Goal: Task Accomplishment & Management: Manage account settings

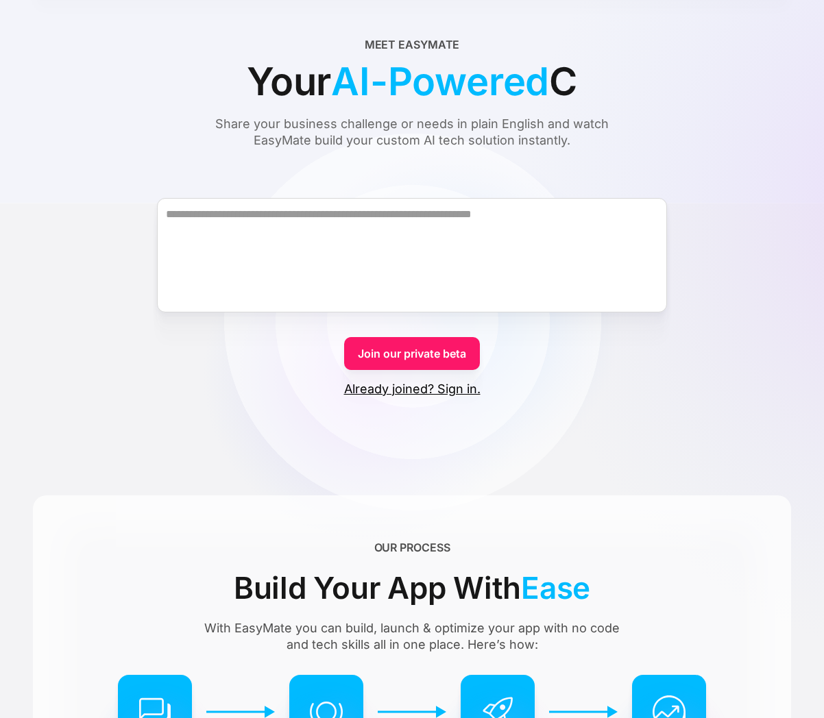
scroll to position [159, 0]
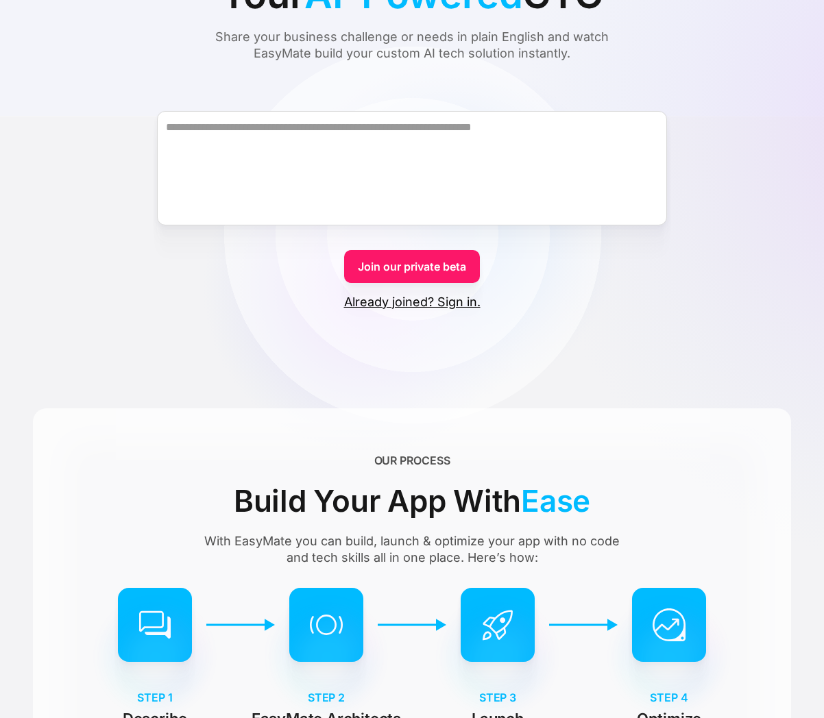
click at [458, 307] on link "Already joined? Sign in." at bounding box center [412, 302] width 136 height 16
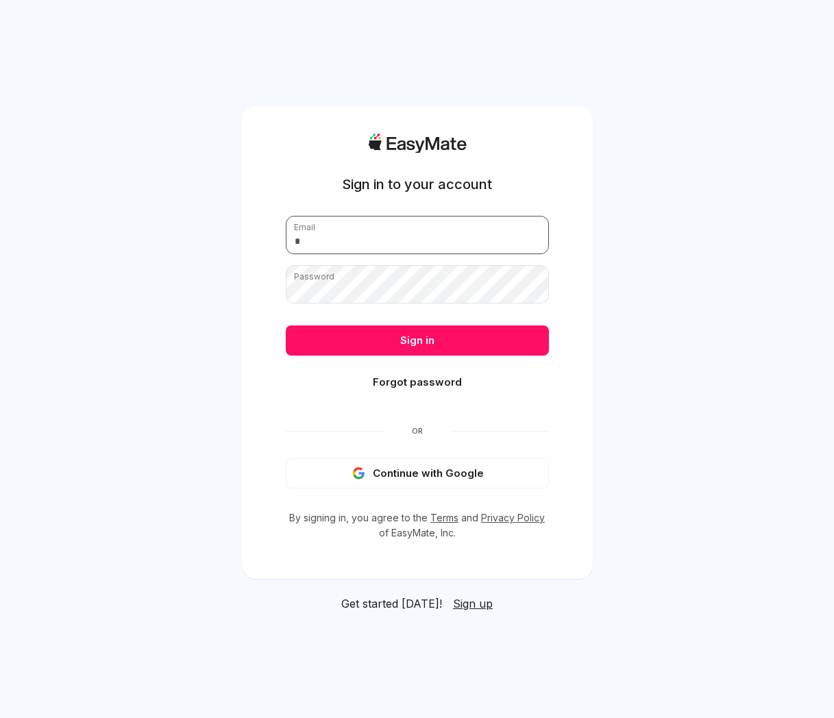
click at [388, 231] on input "email" at bounding box center [417, 235] width 263 height 38
type input "**********"
click at [286, 304] on nordpass-icon at bounding box center [286, 304] width 0 height 0
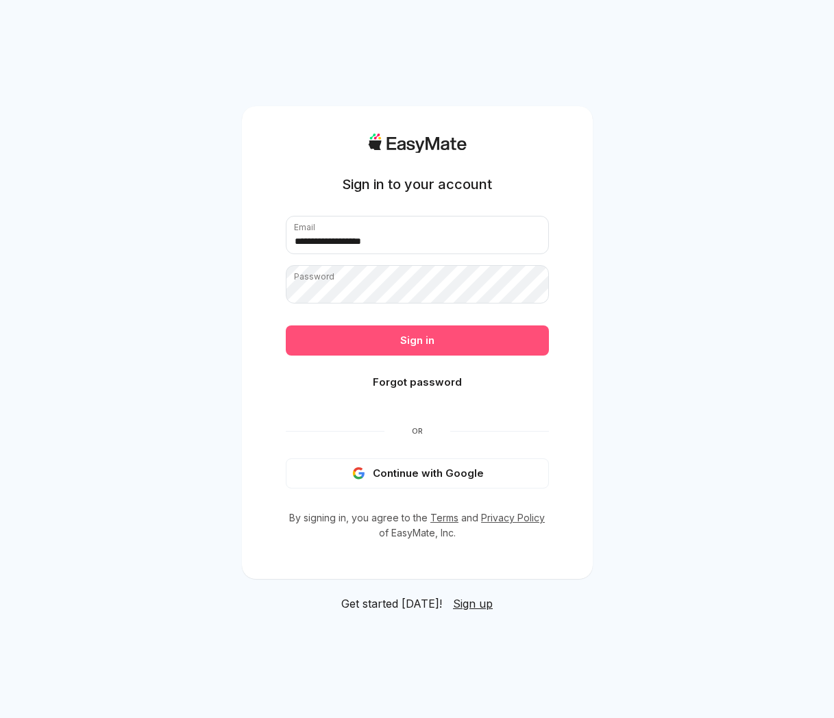
click at [476, 340] on button "Sign in" at bounding box center [417, 341] width 263 height 30
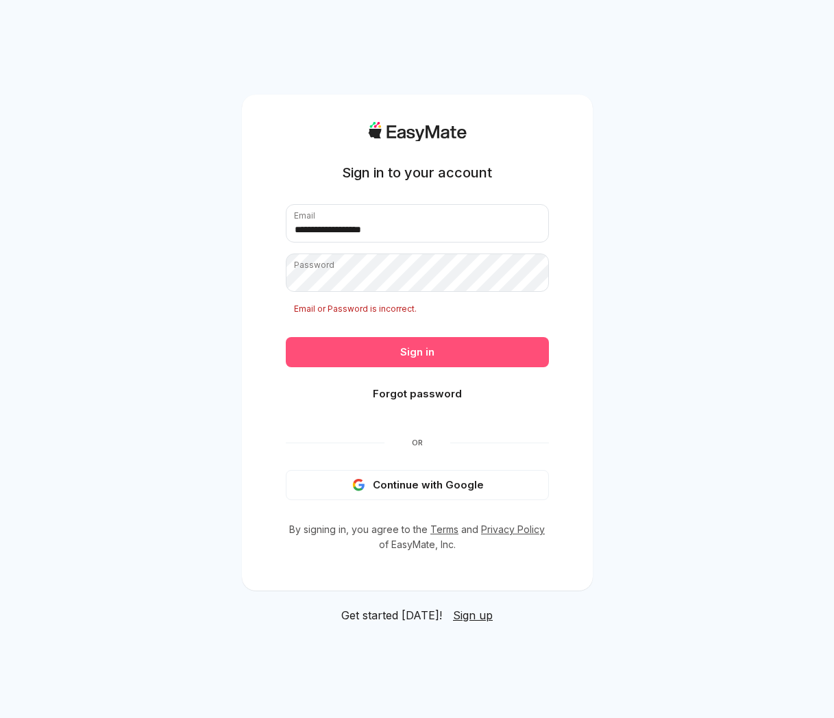
click at [430, 346] on button "Sign in" at bounding box center [417, 352] width 263 height 30
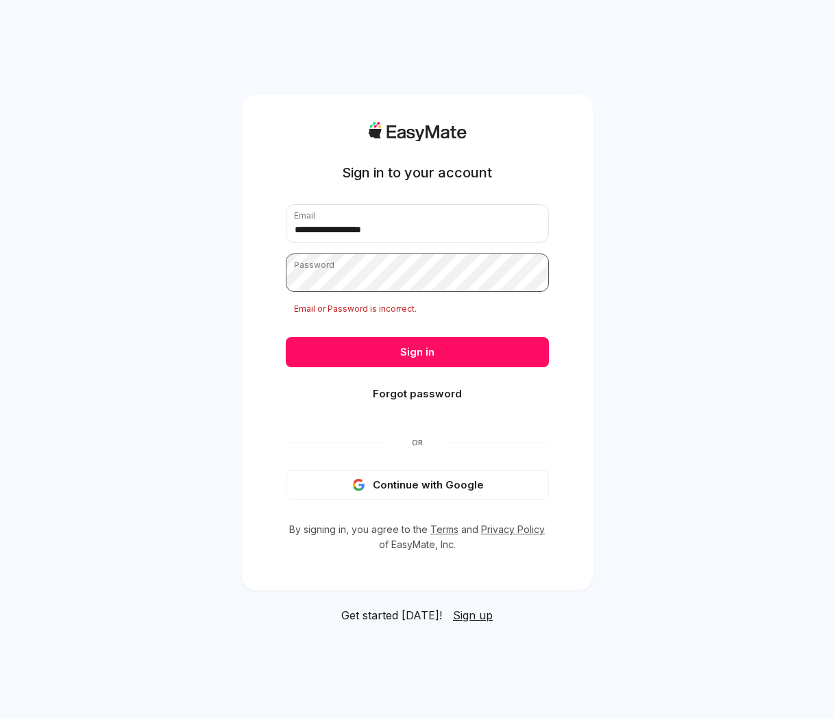
click at [286, 337] on button "Sign in" at bounding box center [417, 352] width 263 height 30
click at [446, 391] on button "Forgot password" at bounding box center [417, 394] width 263 height 30
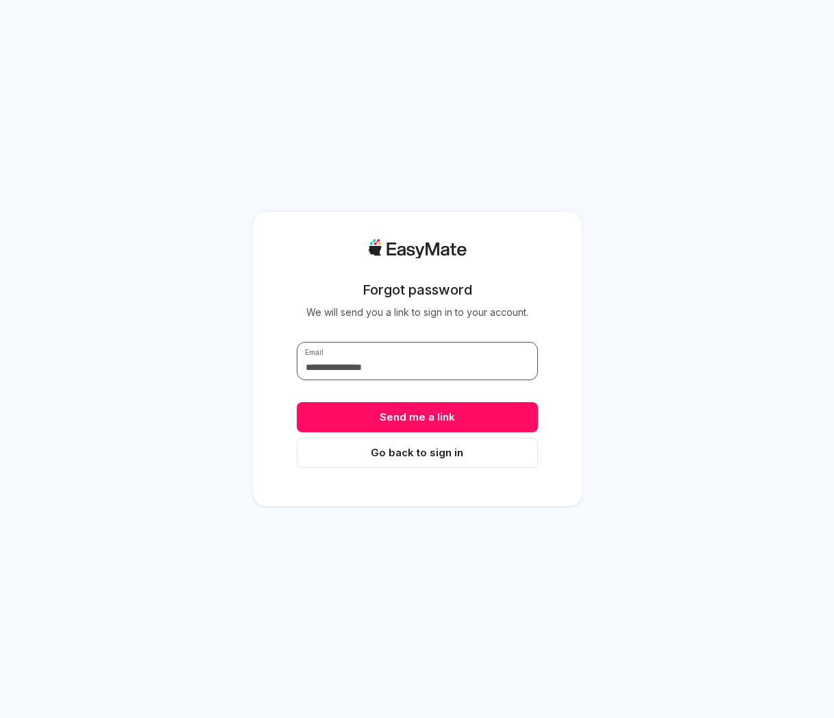
click at [398, 371] on input "text" at bounding box center [417, 361] width 241 height 38
drag, startPoint x: 338, startPoint y: 368, endPoint x: 265, endPoint y: 370, distance: 73.4
click at [297, 370] on input "**********" at bounding box center [417, 361] width 241 height 38
drag, startPoint x: 377, startPoint y: 367, endPoint x: 356, endPoint y: 369, distance: 21.4
click at [356, 369] on input "**********" at bounding box center [417, 361] width 241 height 38
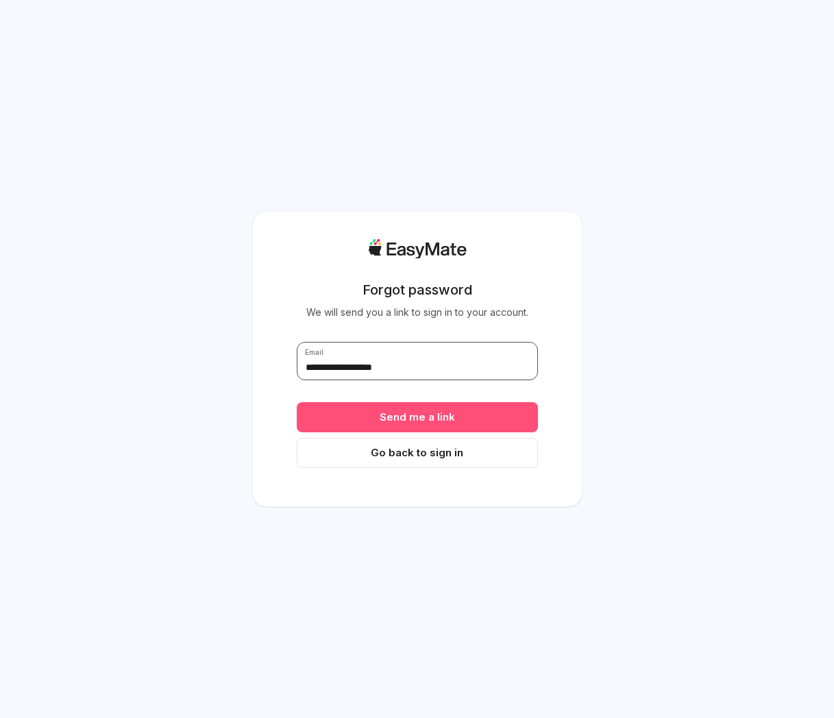
type input "**********"
click at [427, 419] on button "Send me a link" at bounding box center [417, 417] width 241 height 30
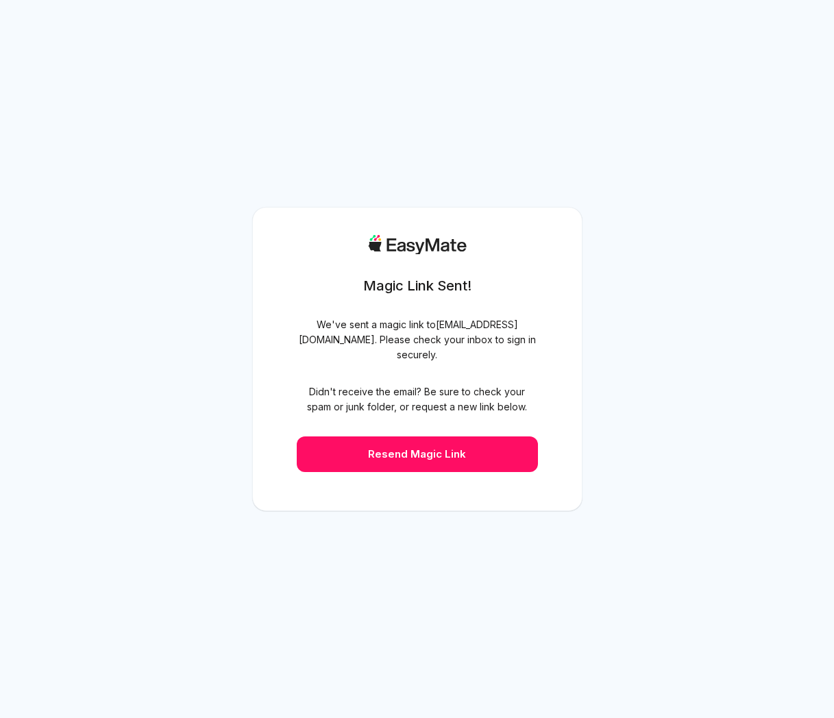
click at [0, 718] on nordpass-portal at bounding box center [0, 718] width 0 height 0
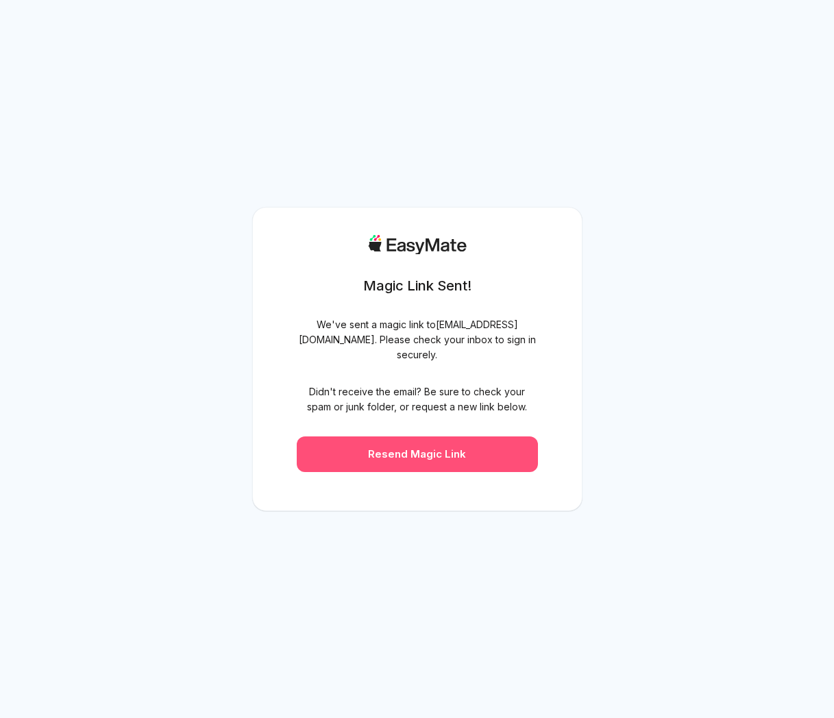
click at [443, 450] on button "Resend Magic Link" at bounding box center [417, 455] width 241 height 36
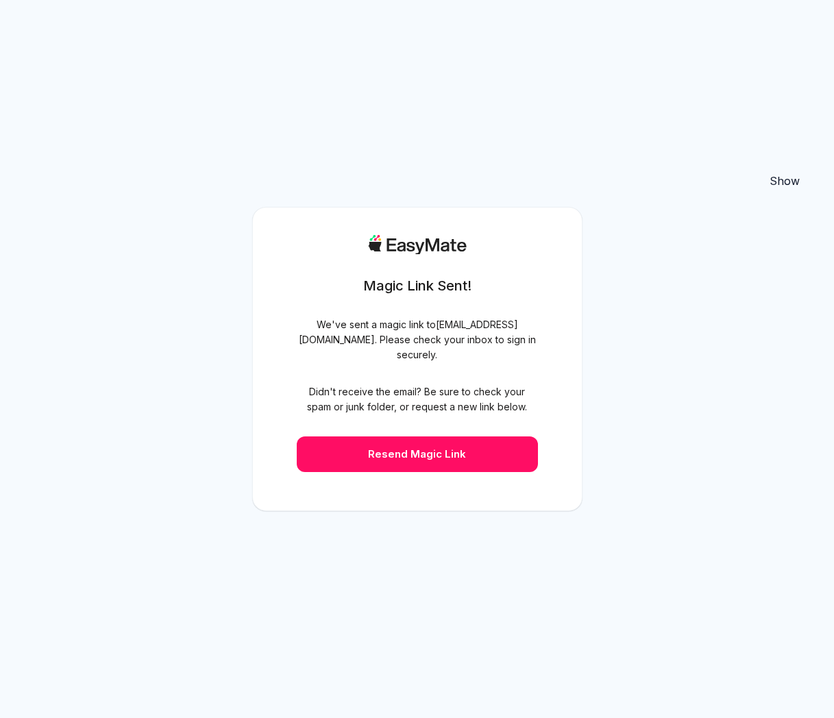
click at [0, 718] on nordpass-portal at bounding box center [0, 718] width 0 height 0
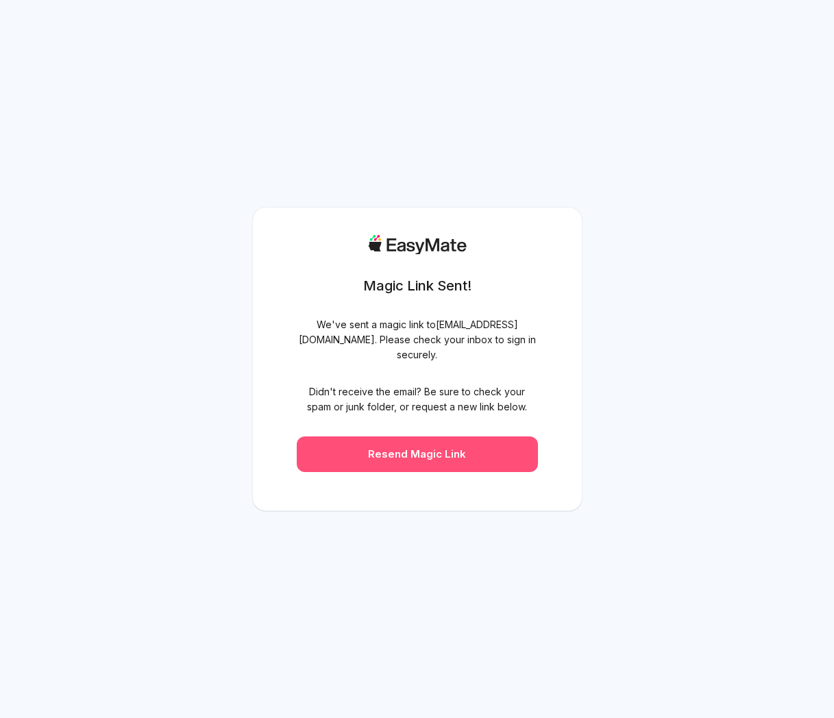
click at [419, 456] on button "Resend Magic Link" at bounding box center [417, 455] width 241 height 36
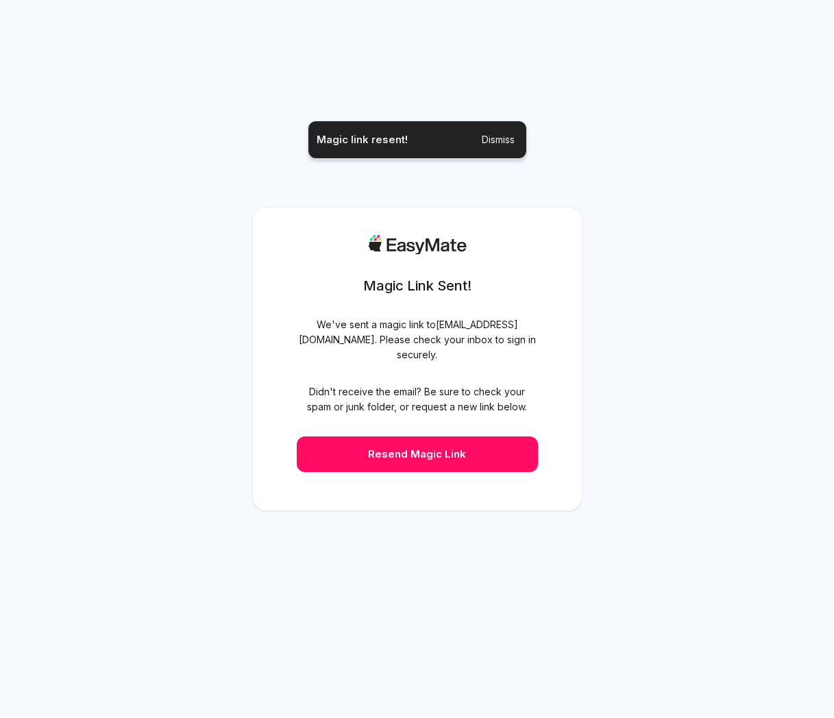
click at [298, 73] on div "Magic Link Sent! We've sent a magic link to [EMAIL_ADDRESS][DOMAIN_NAME] . Plea…" at bounding box center [417, 359] width 834 height 718
drag, startPoint x: 756, startPoint y: 31, endPoint x: 1075, endPoint y: 37, distance: 319.5
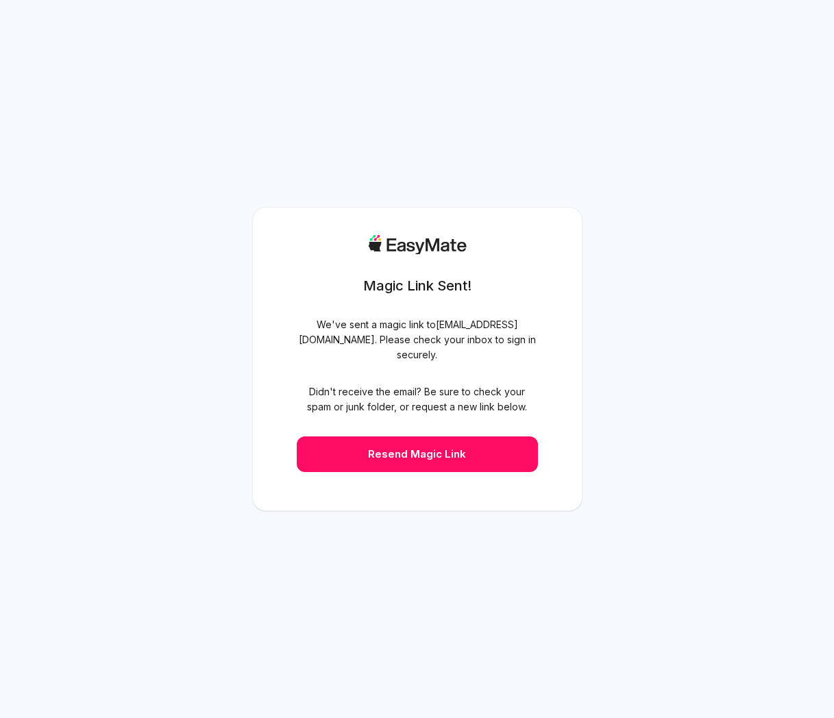
click at [613, 437] on div "Magic Link Sent! We've sent a magic link to [EMAIL_ADDRESS][DOMAIN_NAME] . Plea…" at bounding box center [417, 359] width 834 height 718
click at [0, 718] on nordpass-portal at bounding box center [0, 718] width 0 height 0
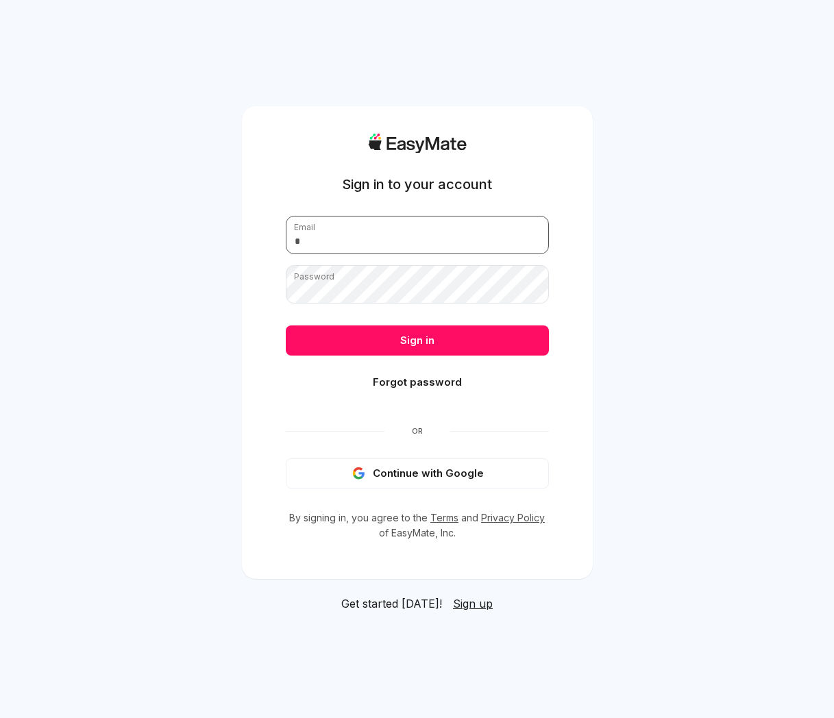
click at [449, 236] on input "email" at bounding box center [417, 235] width 263 height 38
click at [286, 254] on nordpass-icon at bounding box center [286, 254] width 0 height 0
type input "**********"
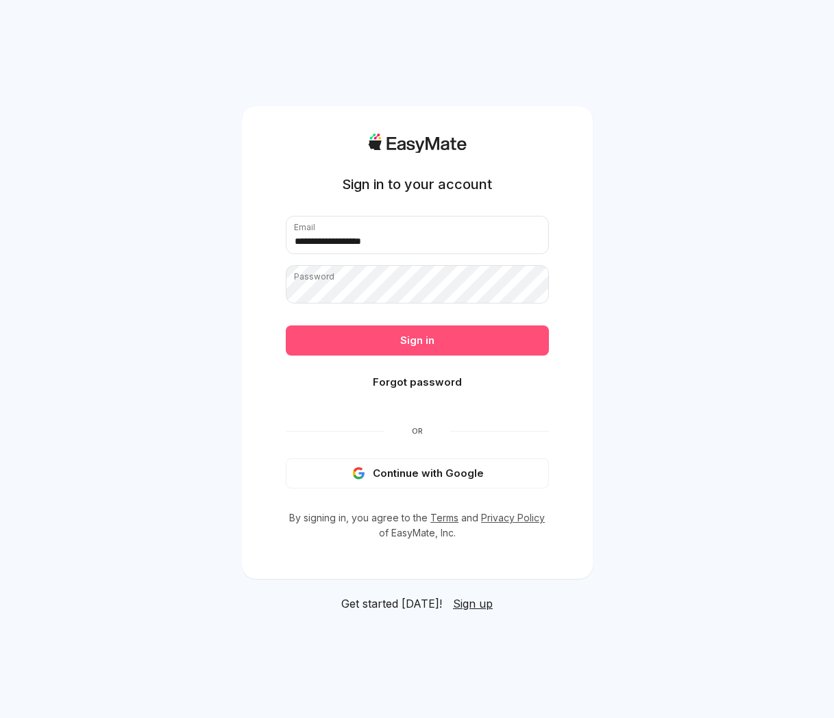
click at [428, 339] on button "Sign in" at bounding box center [417, 341] width 263 height 30
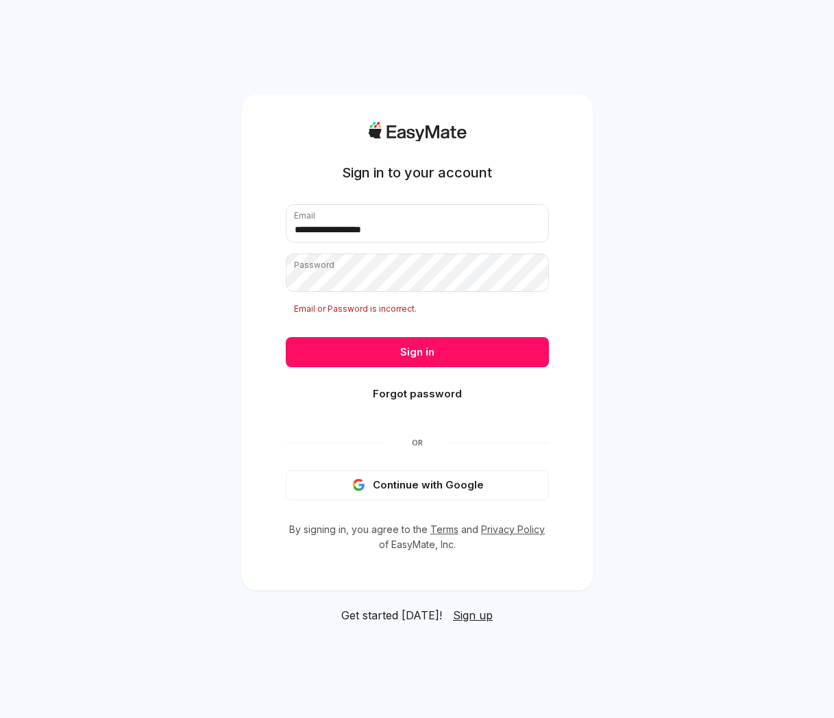
click at [0, 718] on nordpass-portal at bounding box center [0, 718] width 0 height 0
click at [441, 396] on button "Forgot password" at bounding box center [417, 394] width 263 height 30
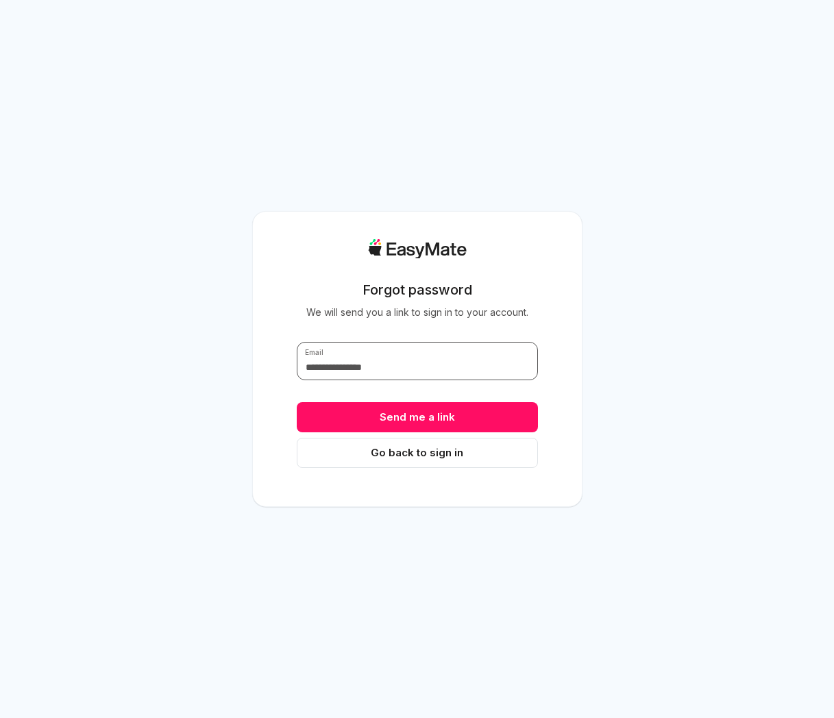
click at [410, 368] on input "text" at bounding box center [417, 361] width 241 height 38
click at [0, 718] on nordpass-autofill-portal at bounding box center [0, 718] width 0 height 0
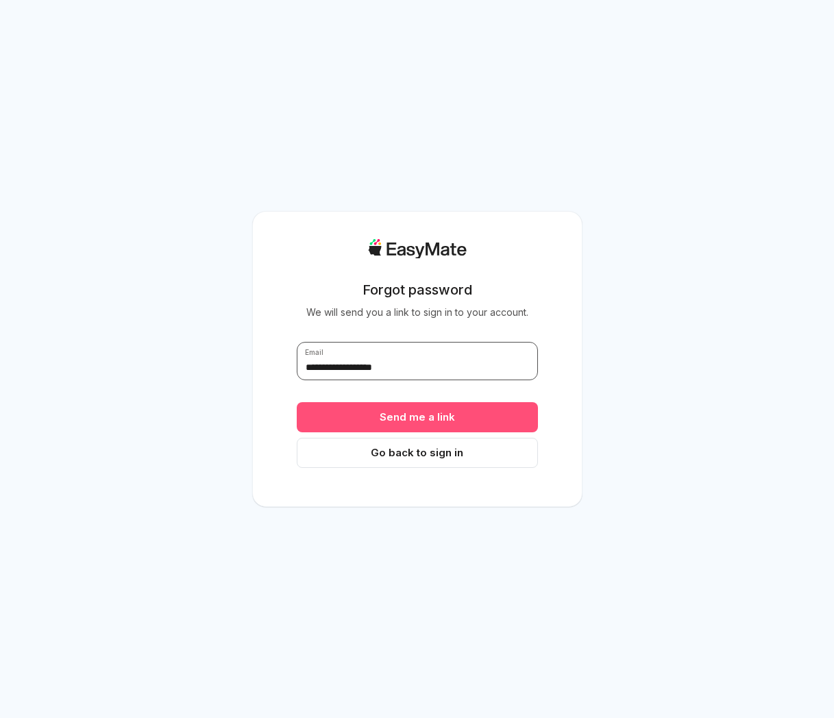
type input "**********"
click at [451, 411] on button "Send me a link" at bounding box center [417, 417] width 241 height 30
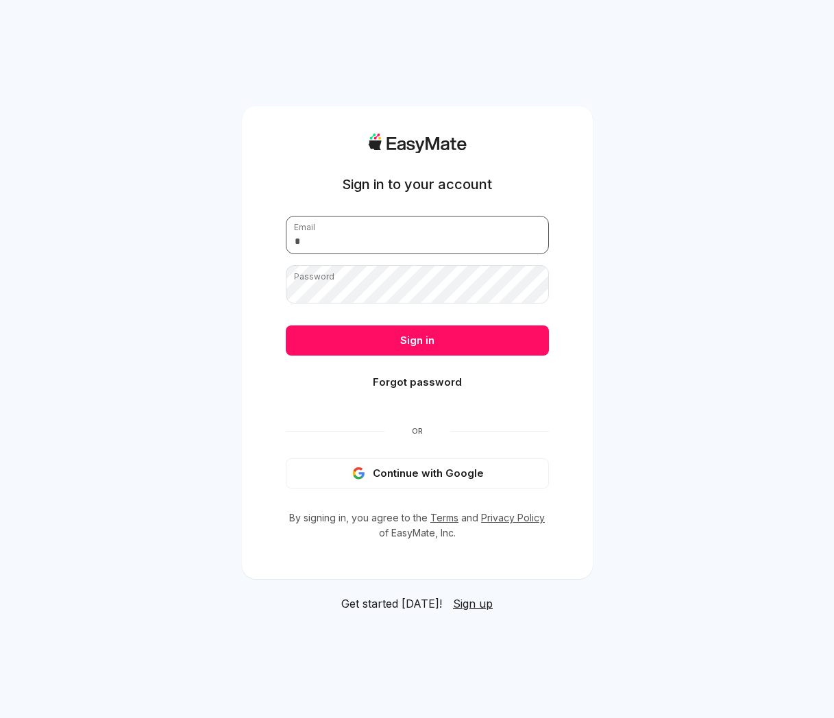
click at [348, 225] on input "email" at bounding box center [417, 235] width 263 height 38
click at [0, 718] on nordpass-autofill-portal at bounding box center [0, 718] width 0 height 0
type input "**********"
click at [286, 304] on nordpass-icon at bounding box center [286, 304] width 0 height 0
click at [0, 718] on nordpass-autofill-portal at bounding box center [0, 718] width 0 height 0
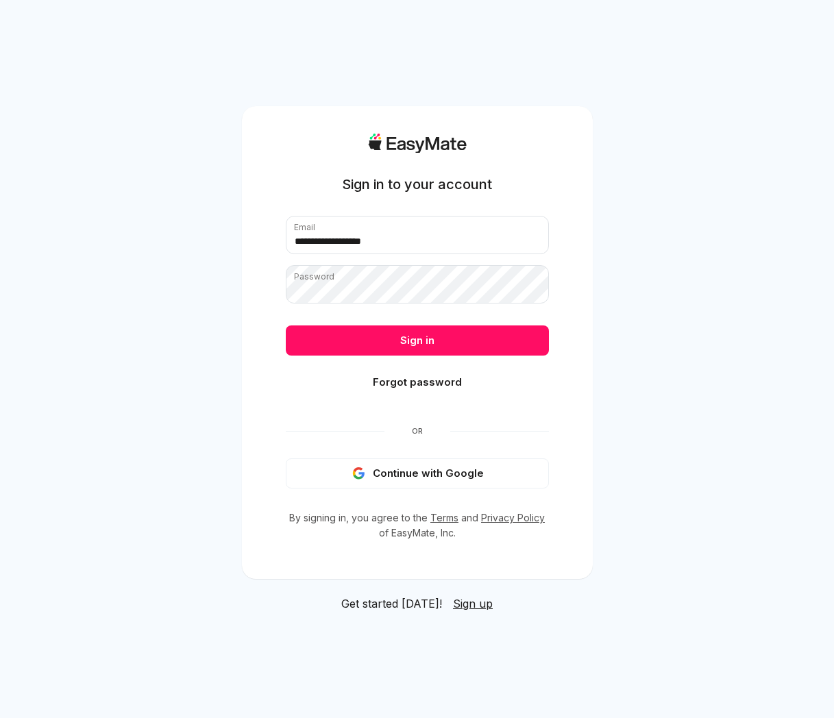
click at [286, 304] on nordpass-icon at bounding box center [286, 304] width 0 height 0
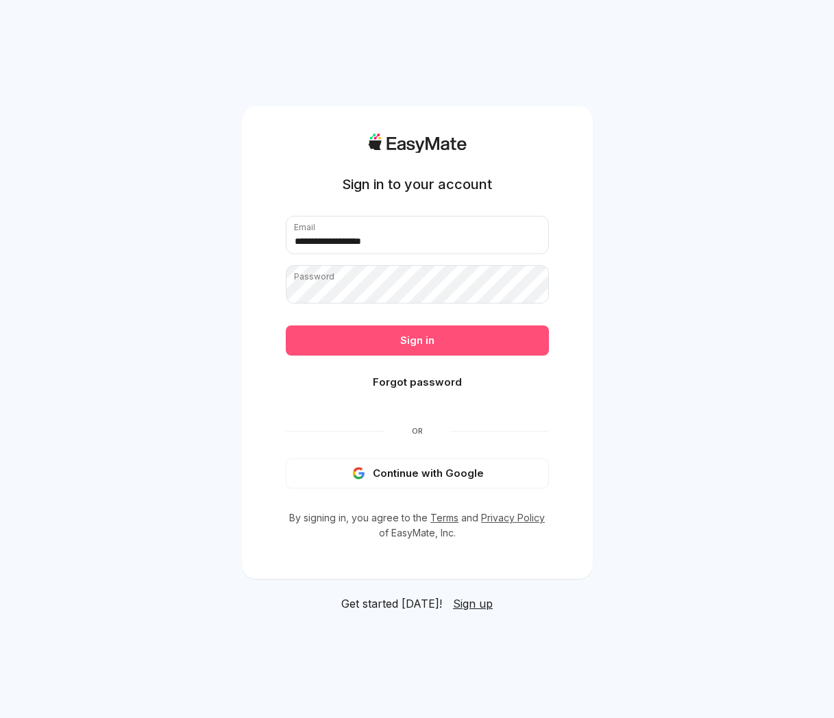
click at [437, 338] on button "Sign in" at bounding box center [417, 341] width 263 height 30
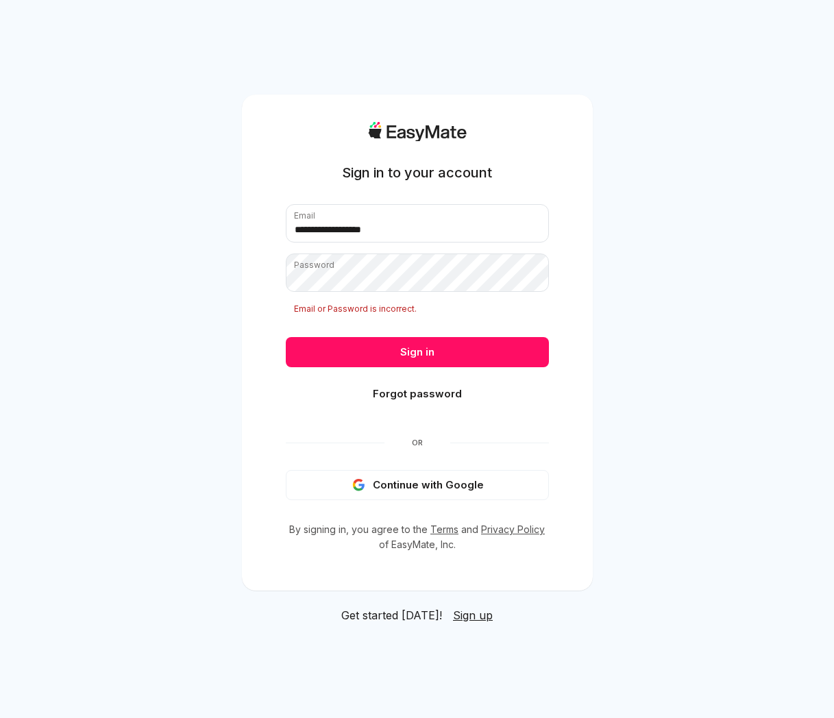
click at [430, 391] on button "Forgot password" at bounding box center [417, 394] width 263 height 30
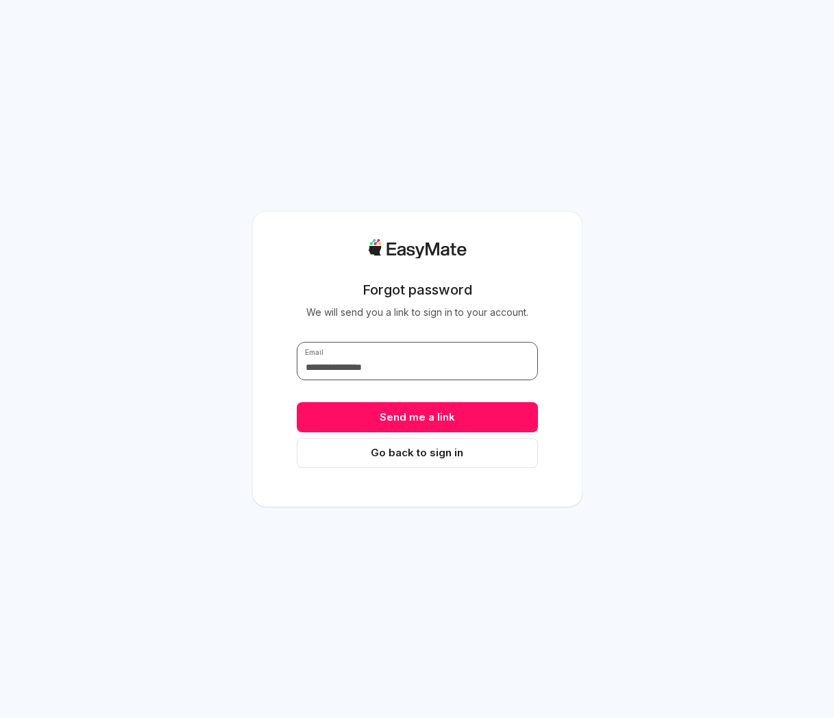
click at [385, 363] on input "text" at bounding box center [417, 361] width 241 height 38
drag, startPoint x: 414, startPoint y: 369, endPoint x: 328, endPoint y: 363, distance: 86.5
click at [328, 363] on input "**********" at bounding box center [417, 361] width 241 height 38
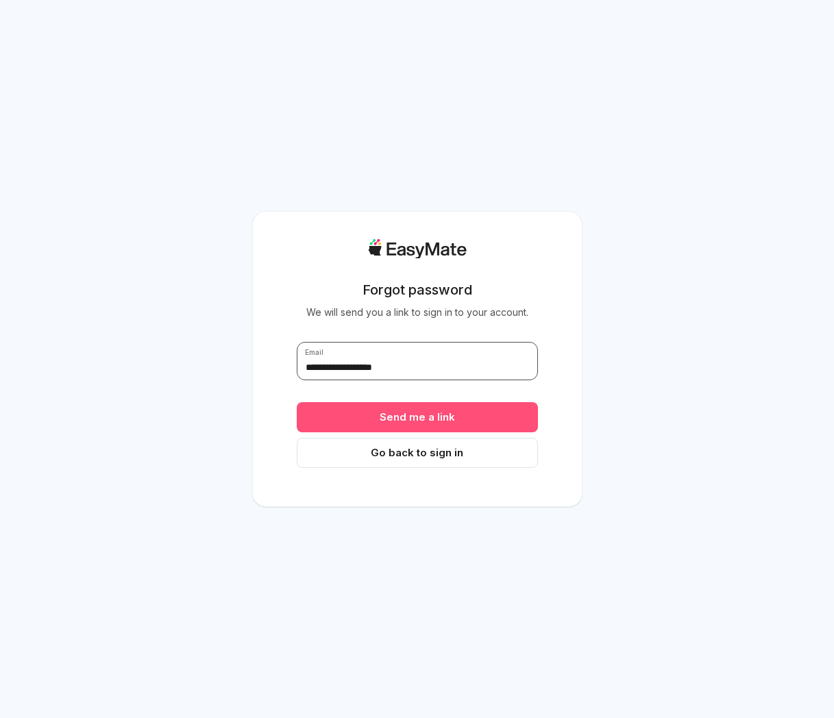
type input "**********"
click at [419, 419] on button "Send me a link" at bounding box center [417, 417] width 241 height 30
